Goal: Information Seeking & Learning: Understand process/instructions

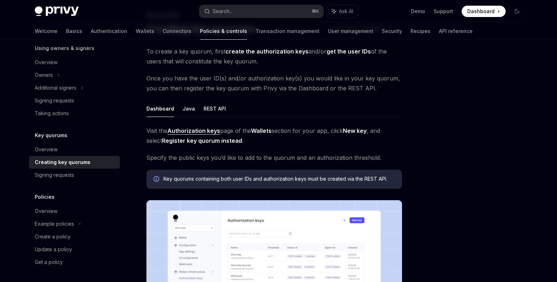
scroll to position [192, 0]
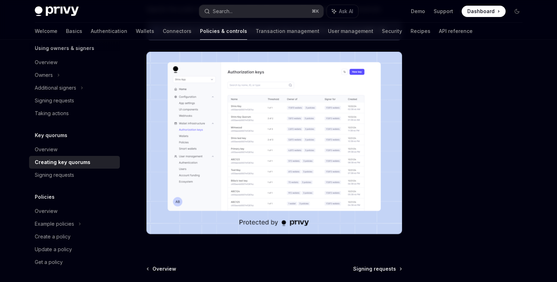
click at [251, 132] on img at bounding box center [275, 143] width 256 height 183
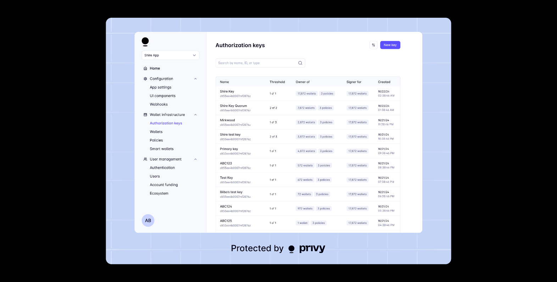
click at [251, 132] on img at bounding box center [279, 141] width 346 height 247
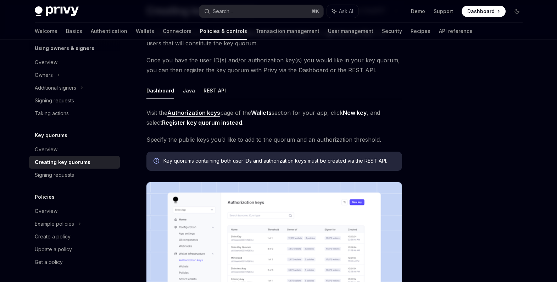
scroll to position [4, 0]
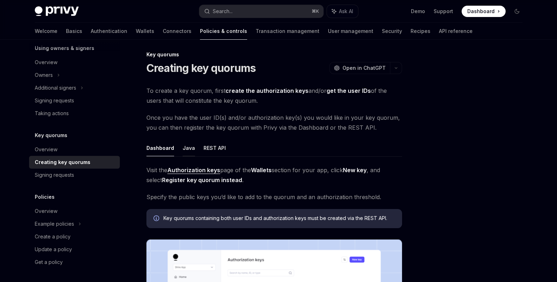
click at [187, 146] on button "Java" at bounding box center [189, 148] width 12 height 17
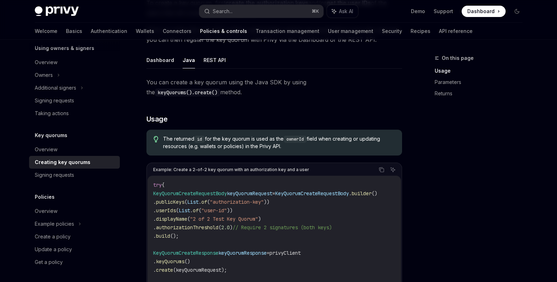
scroll to position [47, 0]
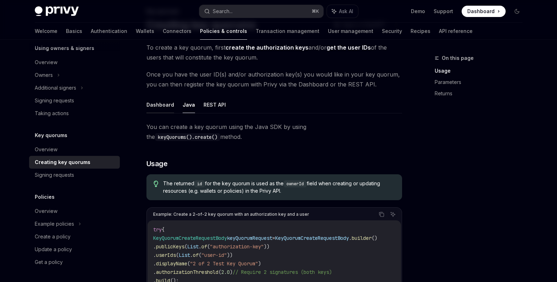
click at [161, 106] on button "Dashboard" at bounding box center [161, 104] width 28 height 17
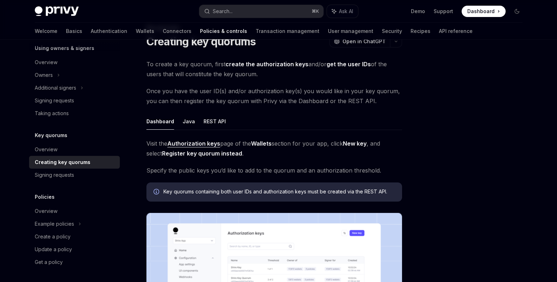
scroll to position [26, 0]
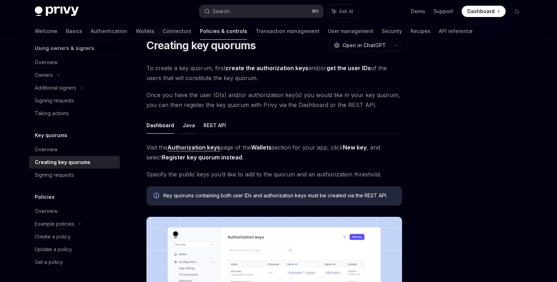
click at [189, 123] on button "Java" at bounding box center [189, 125] width 12 height 17
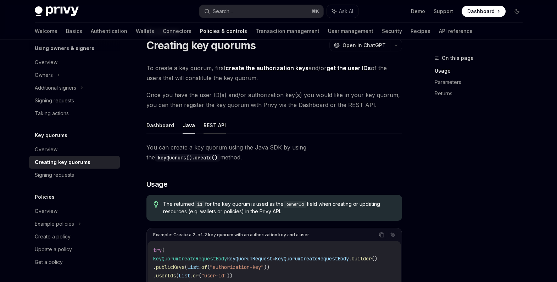
click at [215, 128] on button "REST API" at bounding box center [215, 125] width 22 height 17
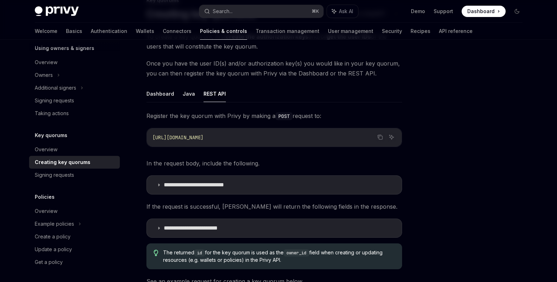
scroll to position [78, 0]
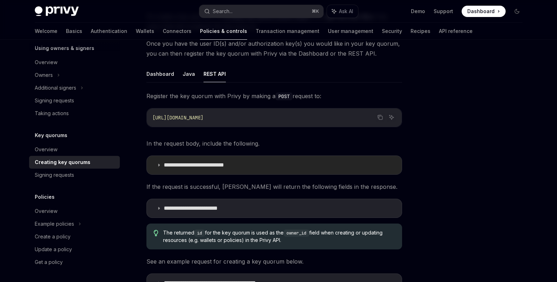
click at [196, 163] on p "**********" at bounding box center [207, 165] width 86 height 7
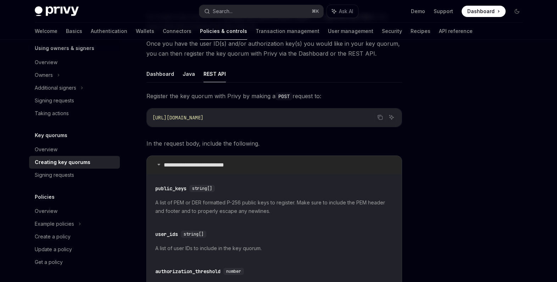
click at [196, 163] on p "**********" at bounding box center [207, 165] width 86 height 7
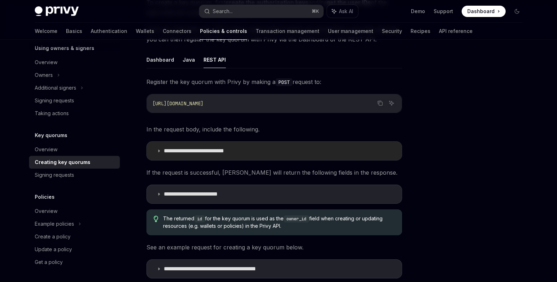
click at [197, 150] on p "**********" at bounding box center [207, 151] width 86 height 7
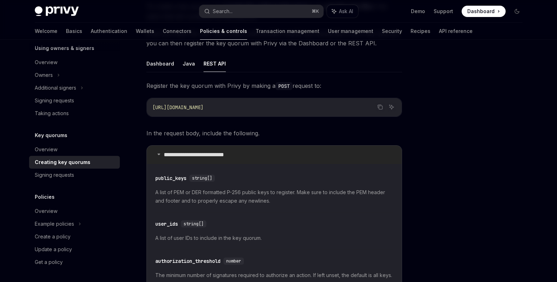
scroll to position [81, 0]
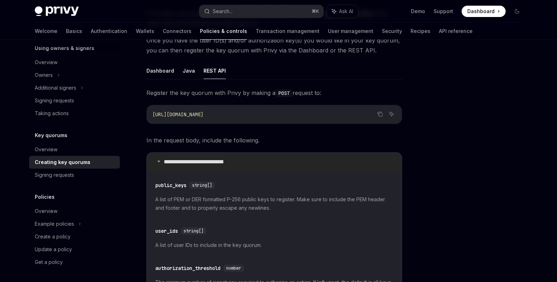
click at [175, 159] on p "**********" at bounding box center [207, 162] width 86 height 7
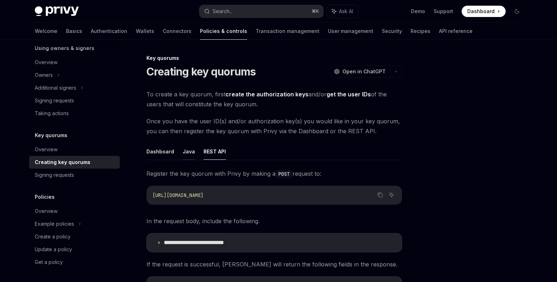
click at [186, 156] on button "Java" at bounding box center [189, 151] width 12 height 17
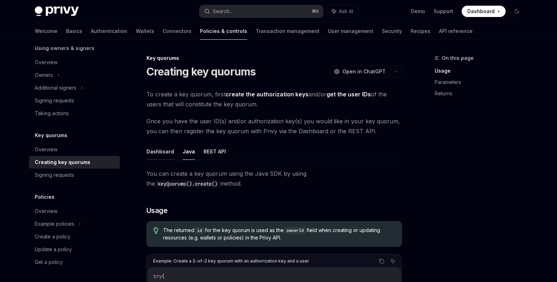
click at [165, 153] on button "Dashboard" at bounding box center [161, 151] width 28 height 17
type textarea "*"
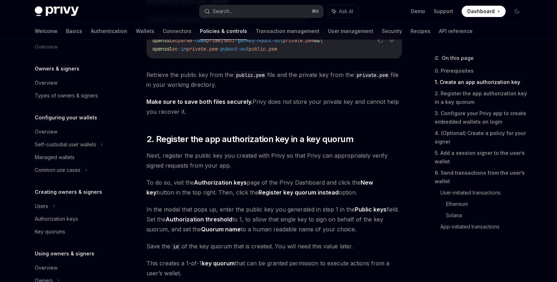
scroll to position [405, 0]
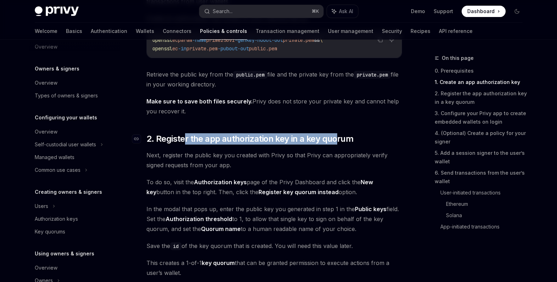
drag, startPoint x: 185, startPoint y: 138, endPoint x: 337, endPoint y: 140, distance: 152.6
click at [337, 140] on span "2. Register the app authorization key in a key quorum" at bounding box center [250, 138] width 207 height 11
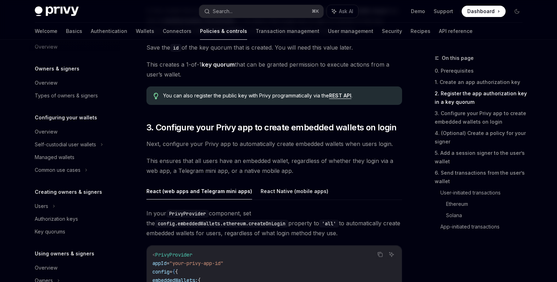
scroll to position [597, 0]
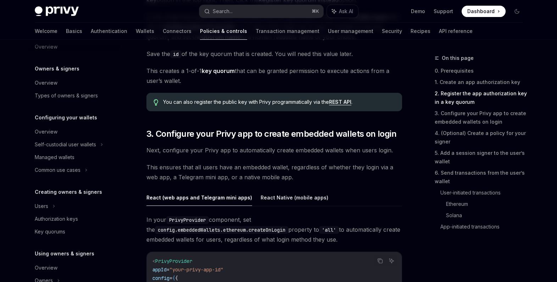
click at [340, 102] on link "REST API" at bounding box center [340, 102] width 22 height 6
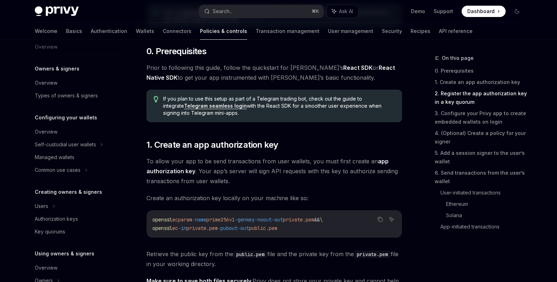
scroll to position [0, 0]
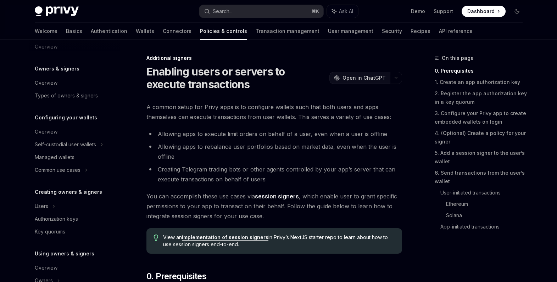
click at [362, 75] on span "Open in ChatGPT" at bounding box center [364, 78] width 43 height 7
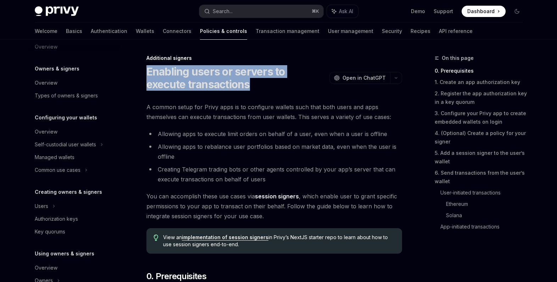
copy h1 "Enabling users or servers to execute transactions"
drag, startPoint x: 225, startPoint y: 84, endPoint x: 147, endPoint y: 73, distance: 78.5
click at [147, 73] on h1 "Enabling users or servers to execute transactions" at bounding box center [237, 78] width 180 height 26
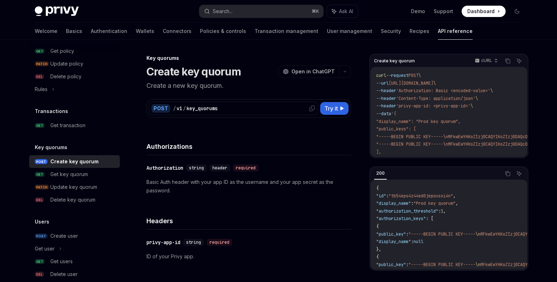
click at [265, 105] on div "POST / v1 / key_quorums" at bounding box center [233, 108] width 169 height 13
click at [332, 109] on span "Try it" at bounding box center [331, 108] width 13 height 9
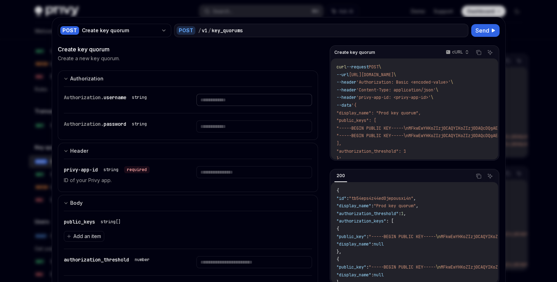
click at [228, 99] on input "text" at bounding box center [255, 100] width 116 height 12
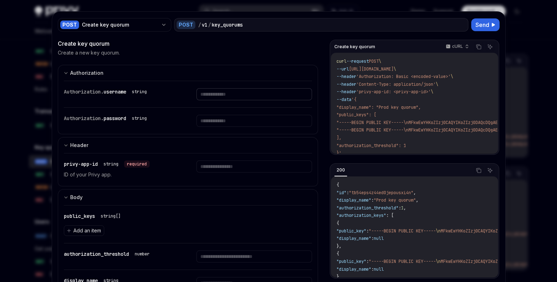
scroll to position [7, 0]
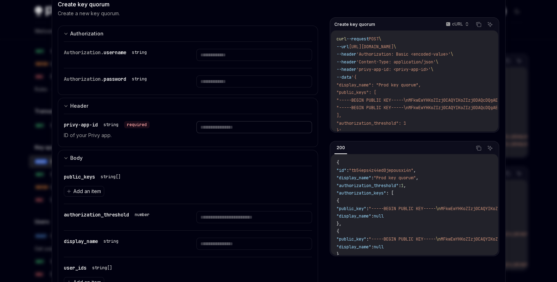
click at [222, 61] on input "text" at bounding box center [255, 55] width 116 height 12
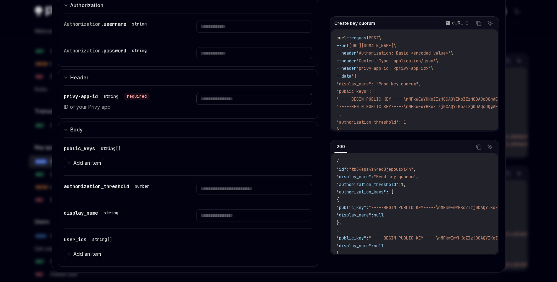
scroll to position [80, 0]
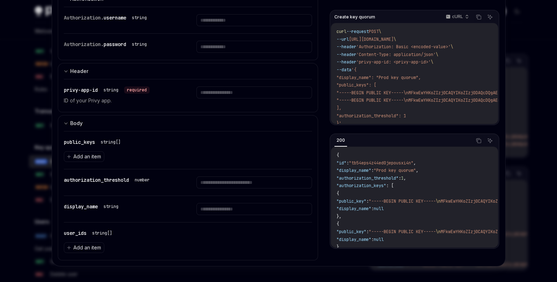
click at [222, 131] on div "public_keys string[] Add an item" at bounding box center [188, 150] width 249 height 38
click at [95, 155] on span "Add an item" at bounding box center [87, 156] width 28 height 7
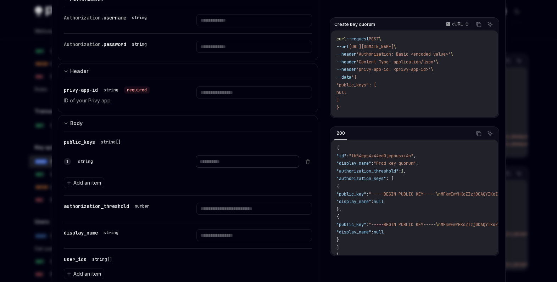
click at [227, 166] on input "text" at bounding box center [248, 162] width 104 height 12
click at [229, 164] on input "text" at bounding box center [248, 162] width 104 height 12
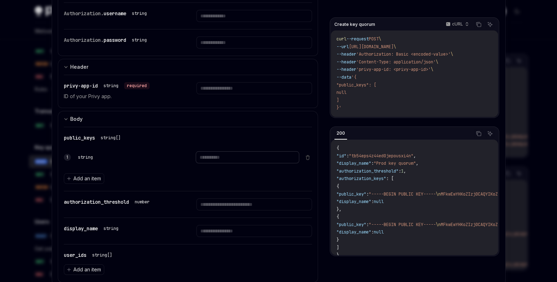
scroll to position [87, 0]
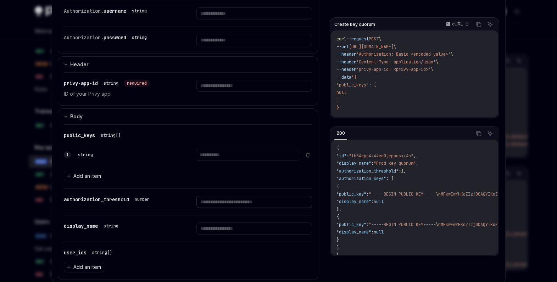
click at [219, 203] on input "number" at bounding box center [255, 202] width 116 height 12
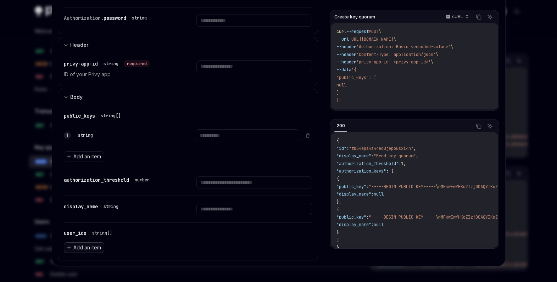
click at [97, 248] on span "Add an item" at bounding box center [87, 247] width 28 height 7
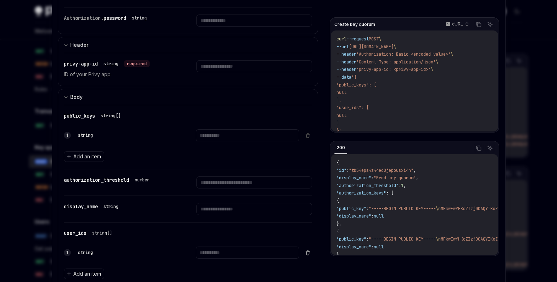
click at [310, 252] on icon at bounding box center [308, 253] width 6 height 6
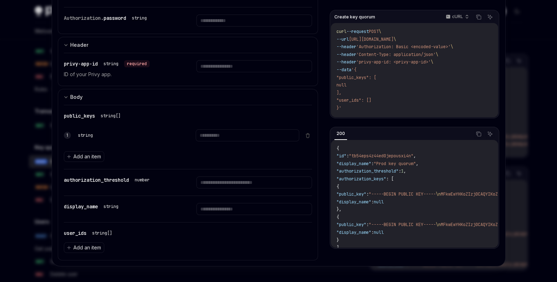
click at [299, 106] on div "public_keys string[] 1 string Add an item" at bounding box center [188, 137] width 249 height 64
type textarea "*"
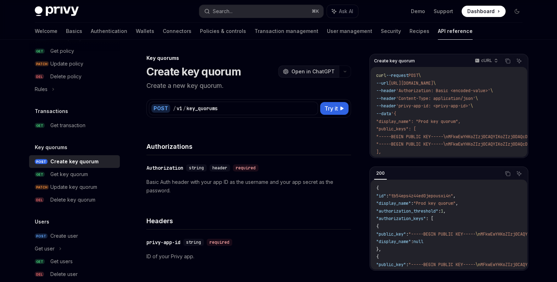
click at [320, 70] on span "Open in ChatGPT" at bounding box center [313, 71] width 43 height 7
